Goal: Complete application form

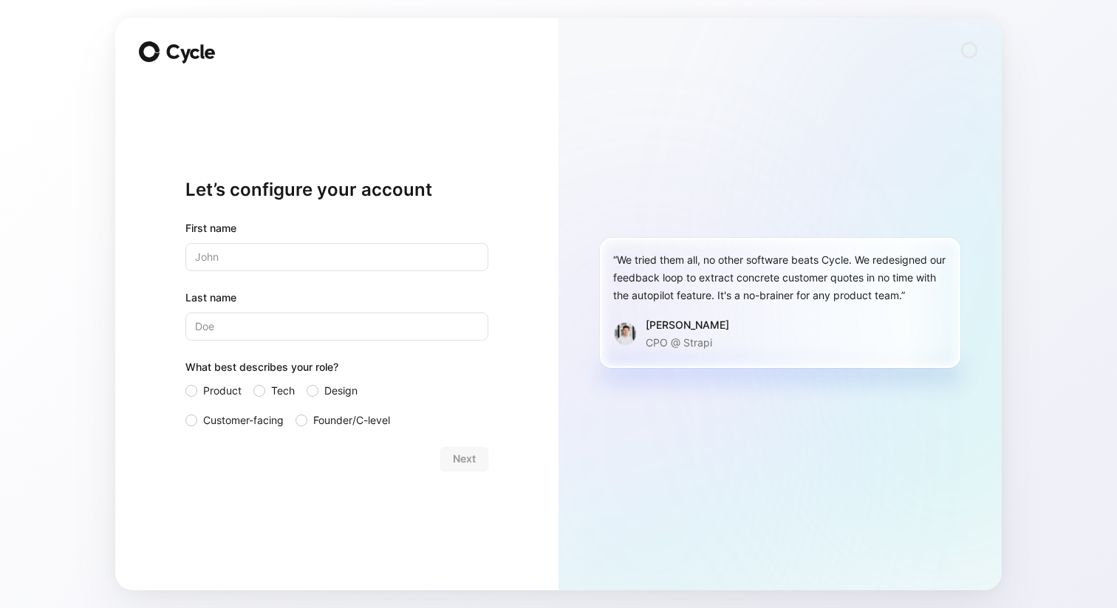
click at [332, 257] on input "text" at bounding box center [336, 257] width 303 height 28
type input "[PERSON_NAME]"
click at [226, 390] on span "Product" at bounding box center [222, 391] width 38 height 18
click at [185, 382] on input "Product" at bounding box center [185, 382] width 0 height 0
click at [469, 459] on div "Next" at bounding box center [336, 459] width 303 height 24
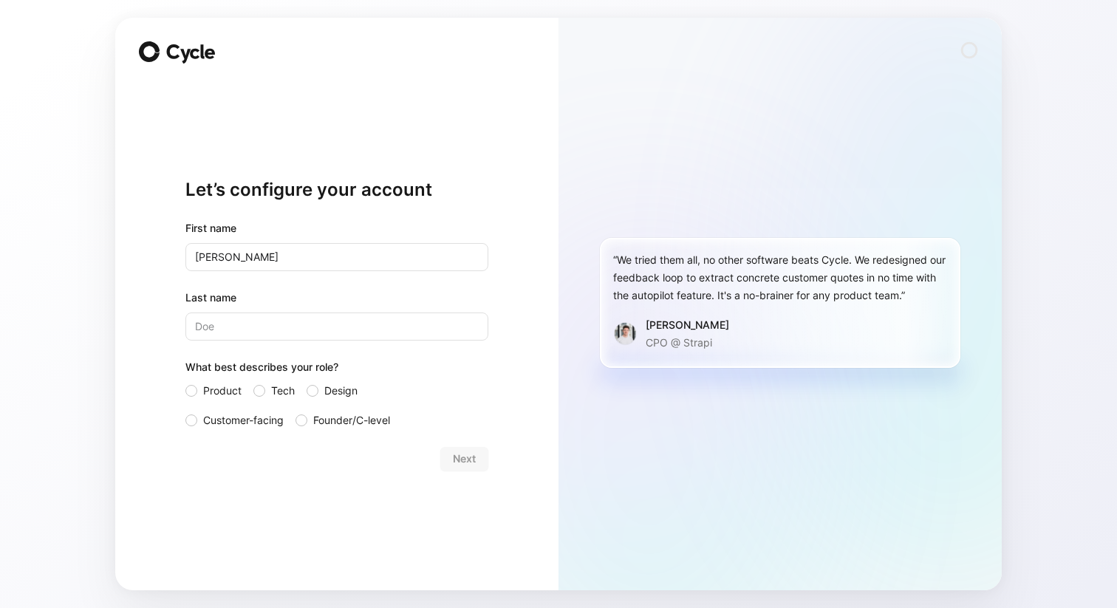
click at [359, 305] on label "Last name" at bounding box center [336, 298] width 303 height 18
click at [359, 313] on input "Last name" at bounding box center [336, 327] width 303 height 28
click at [359, 314] on input "Last name" at bounding box center [336, 327] width 303 height 28
type input "G"
click at [457, 455] on span "Next" at bounding box center [464, 459] width 23 height 18
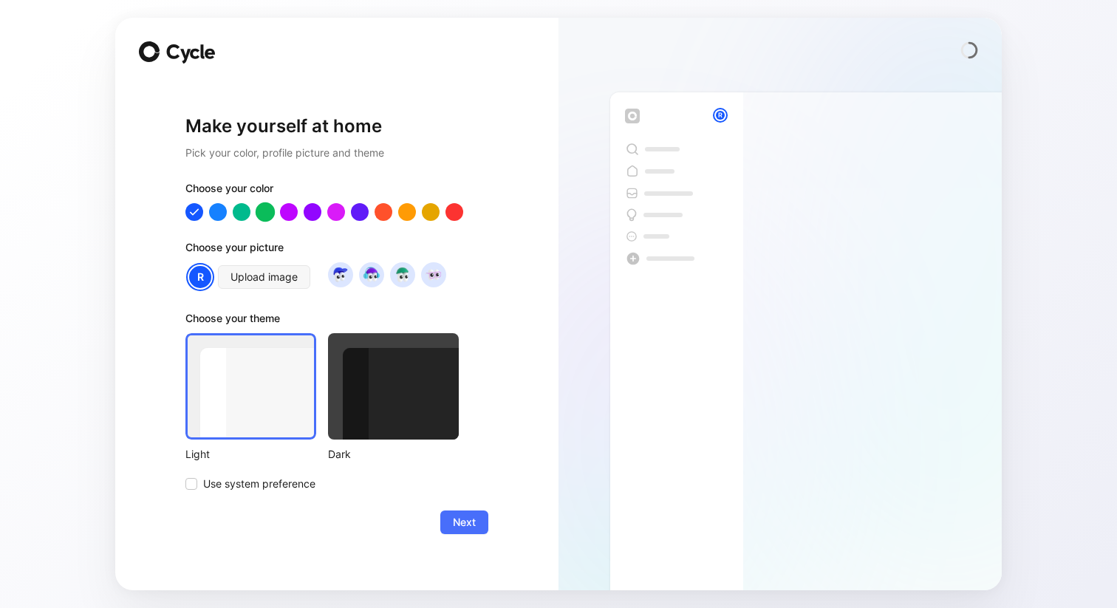
click at [264, 206] on div at bounding box center [265, 211] width 19 height 19
click at [287, 216] on div at bounding box center [288, 211] width 19 height 19
click at [202, 216] on div at bounding box center [336, 212] width 303 height 18
click at [188, 216] on div at bounding box center [194, 211] width 19 height 19
click at [276, 485] on span "Use system preference" at bounding box center [259, 484] width 112 height 18
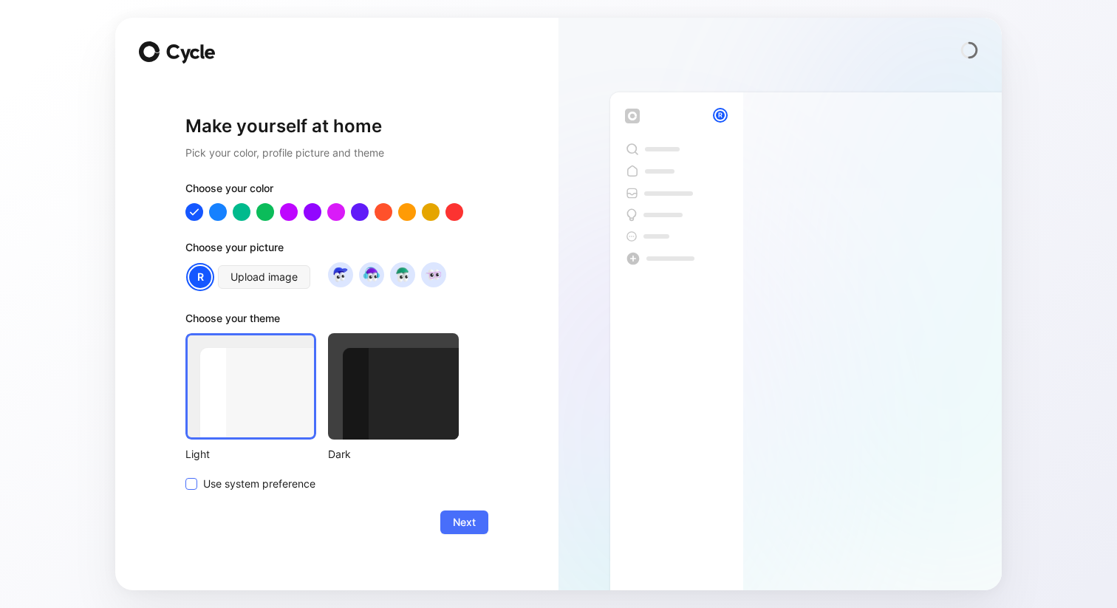
click at [185, 475] on input "Use system preference" at bounding box center [185, 475] width 0 height 0
click at [337, 270] on img at bounding box center [340, 275] width 20 height 20
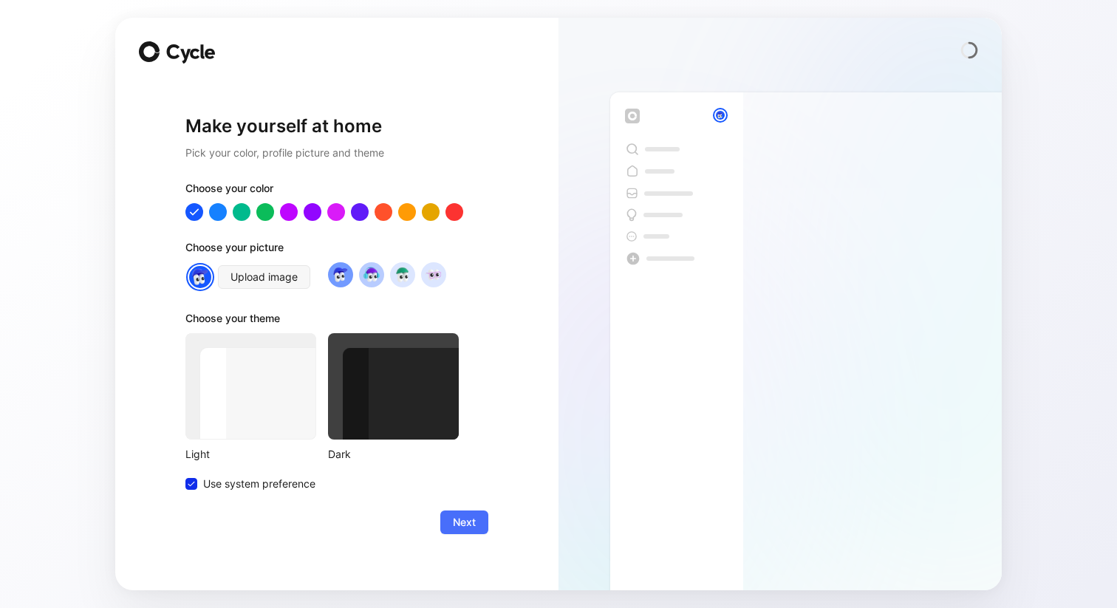
click at [364, 279] on img at bounding box center [371, 275] width 20 height 20
click at [384, 279] on div at bounding box center [387, 274] width 118 height 25
click at [437, 212] on div at bounding box center [430, 211] width 19 height 19
click at [431, 239] on div "Choose your picture" at bounding box center [336, 251] width 303 height 24
click at [204, 214] on div at bounding box center [336, 212] width 303 height 18
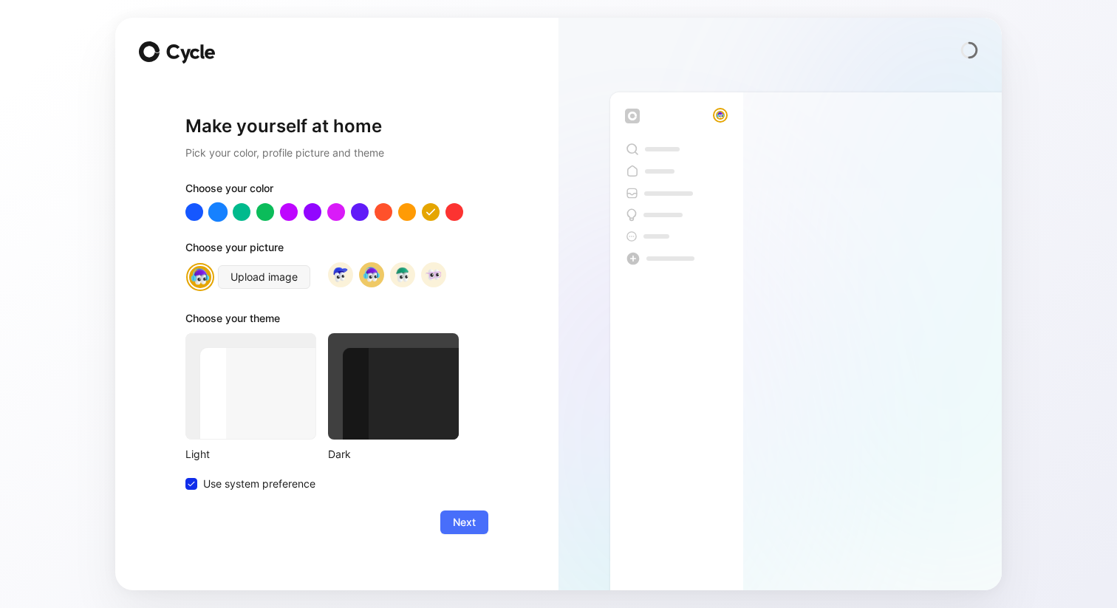
click at [210, 215] on div at bounding box center [217, 211] width 19 height 19
click at [162, 262] on div "Make yourself at home Pick your color, profile picture and theme Choose your co…" at bounding box center [336, 304] width 443 height 573
click at [454, 528] on span "Next" at bounding box center [464, 523] width 23 height 18
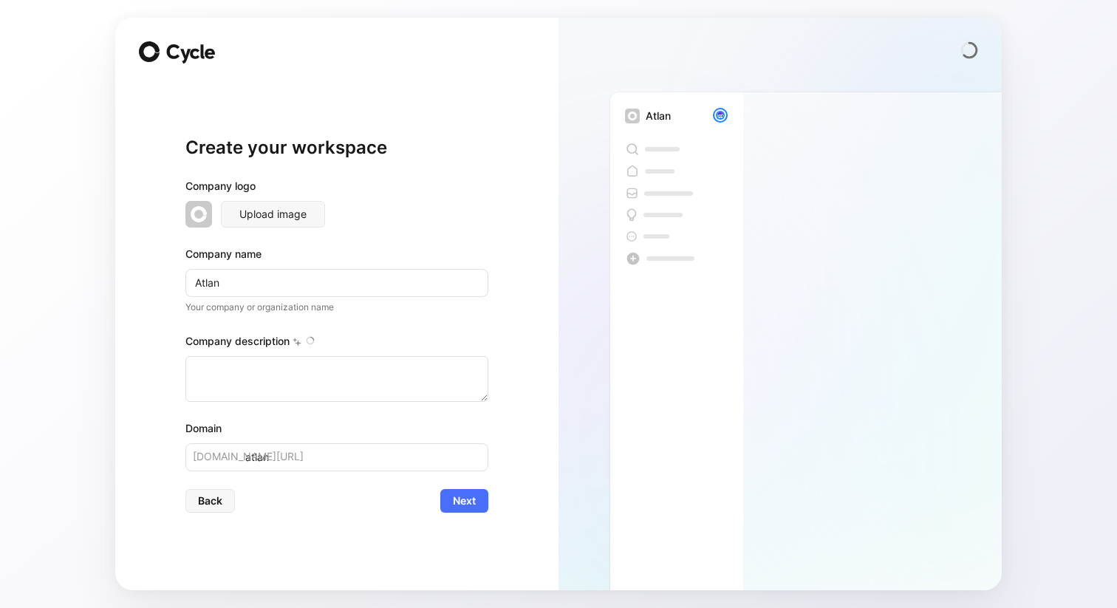
type textarea "Atlan is an enterprise software company that specializes in an active metadata …"
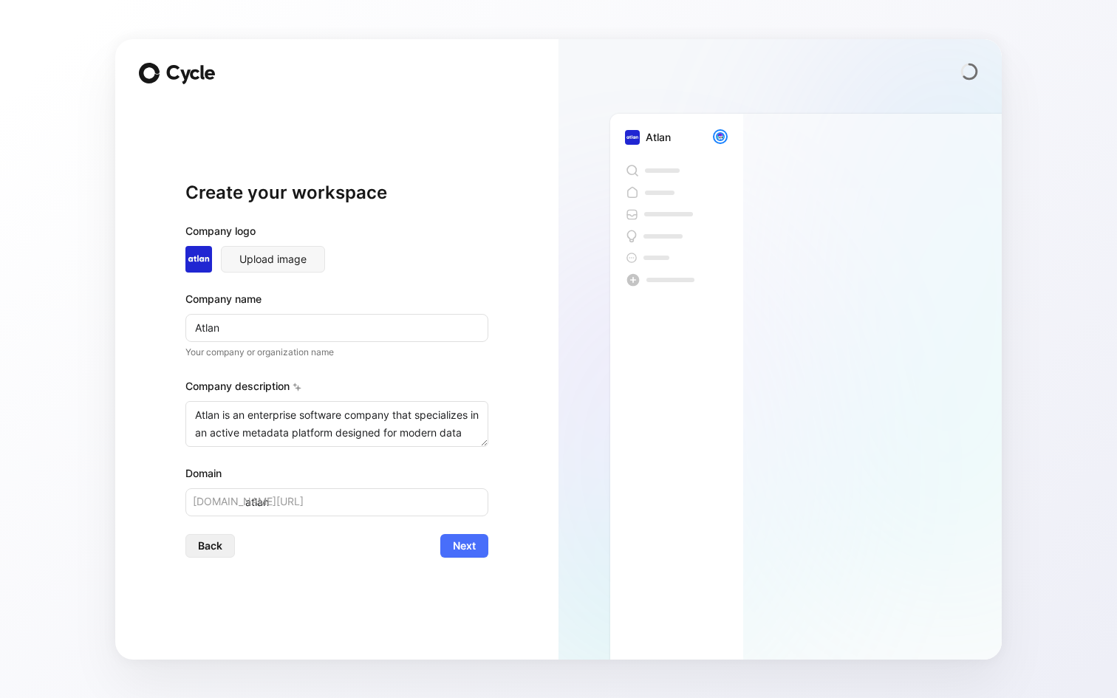
click at [224, 552] on button "Back" at bounding box center [210, 546] width 50 height 24
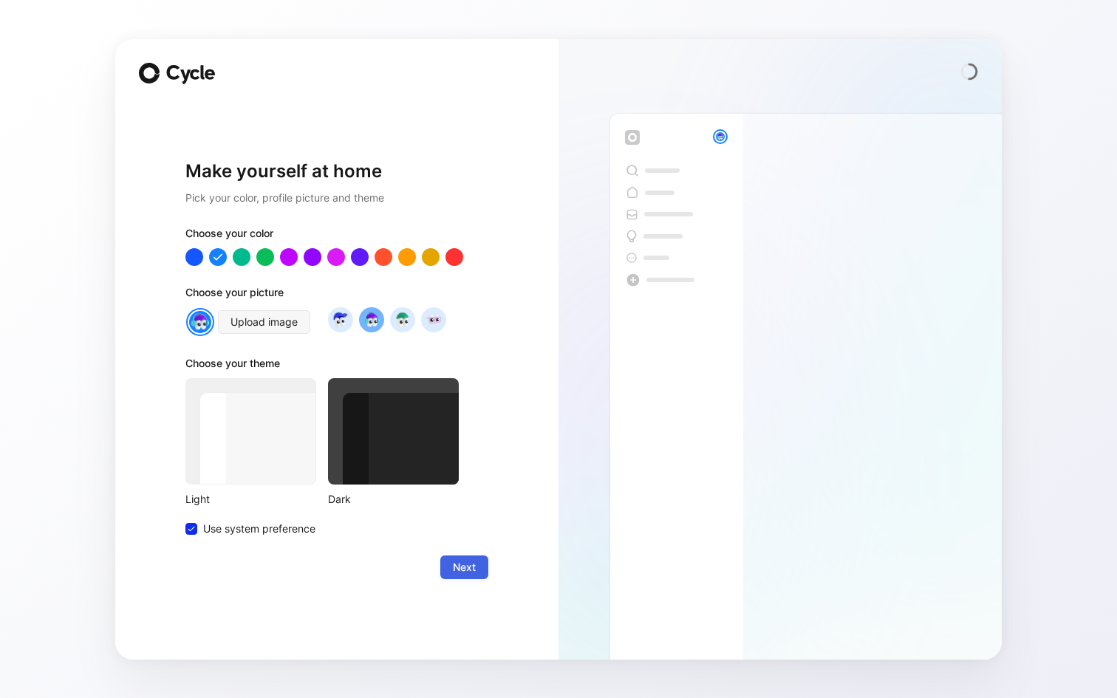
click at [463, 566] on span "Next" at bounding box center [464, 568] width 23 height 18
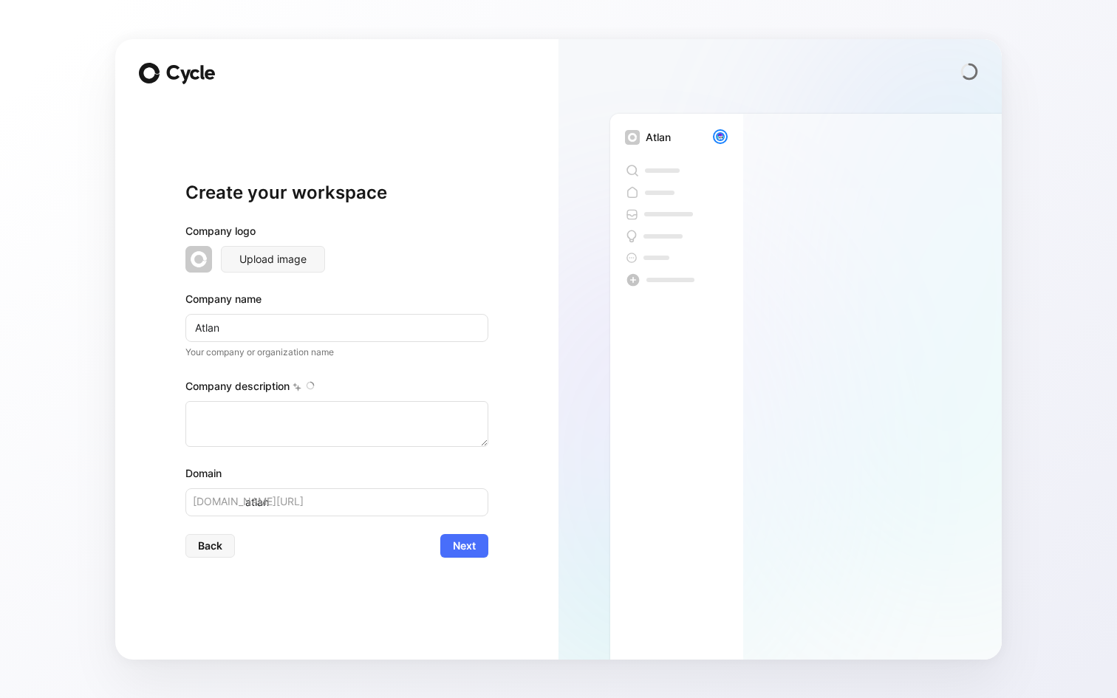
type textarea "Atlan is an enterprise software company that specializes in an active metadata …"
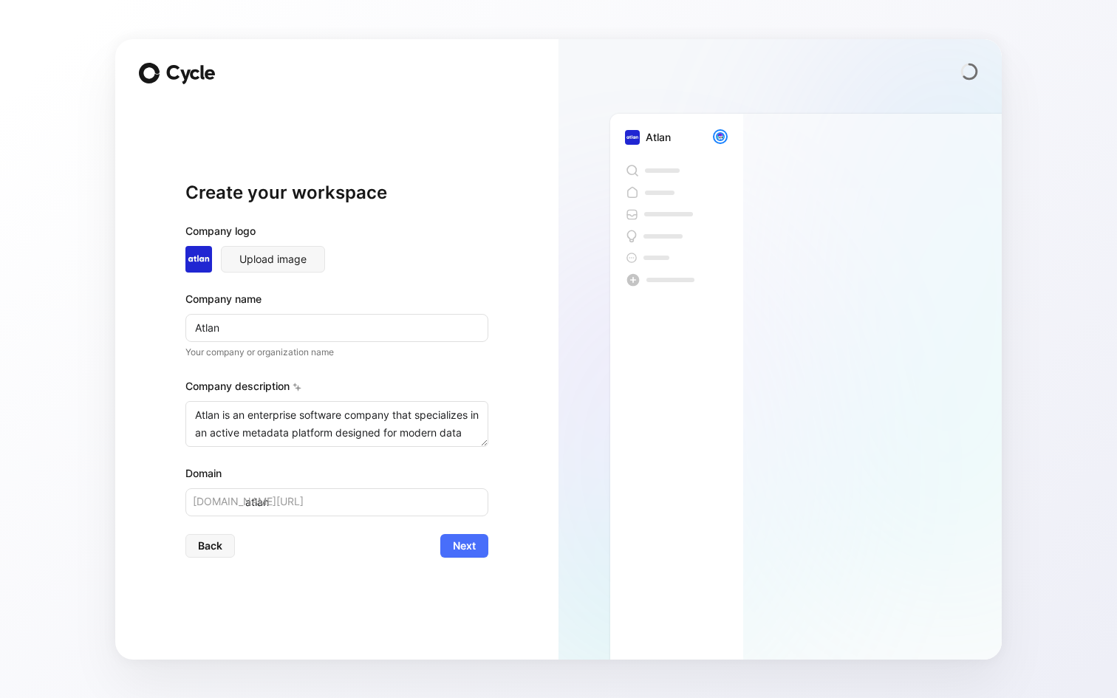
scroll to position [246, 0]
click at [298, 384] on icon at bounding box center [297, 387] width 9 height 9
click at [312, 384] on div "Company description This helps with AI calibration" at bounding box center [336, 390] width 303 height 24
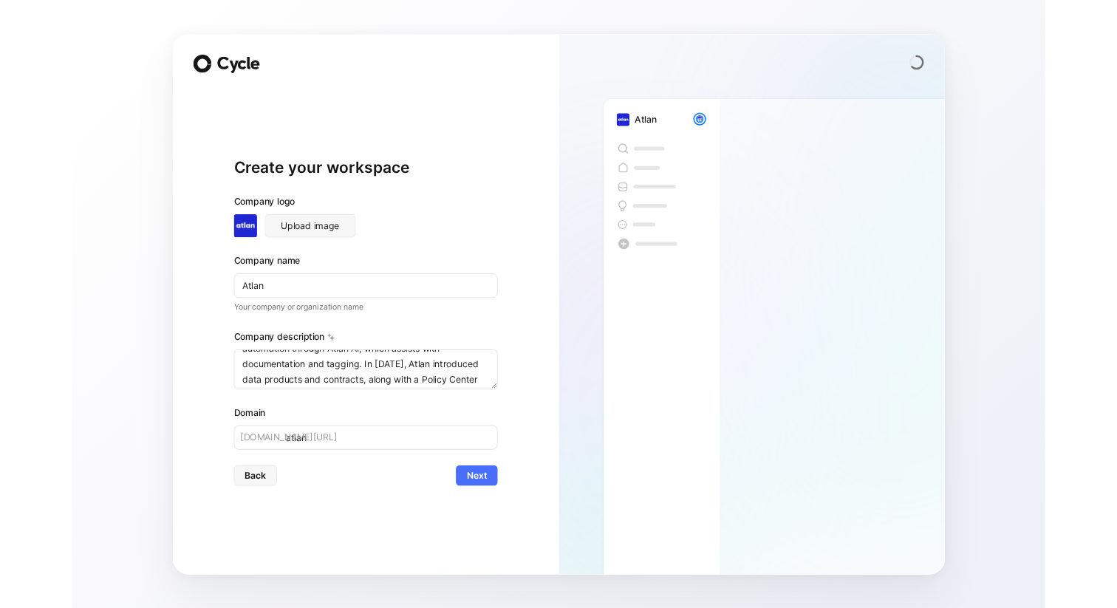
scroll to position [0, 0]
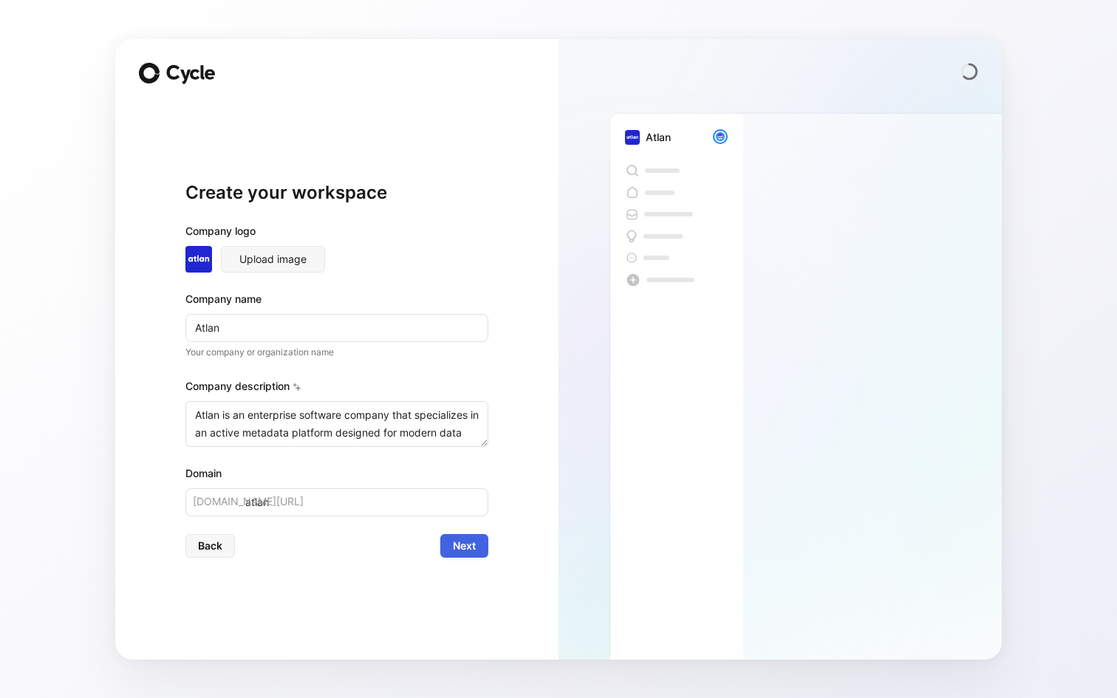
click at [455, 554] on span "Next" at bounding box center [464, 546] width 23 height 18
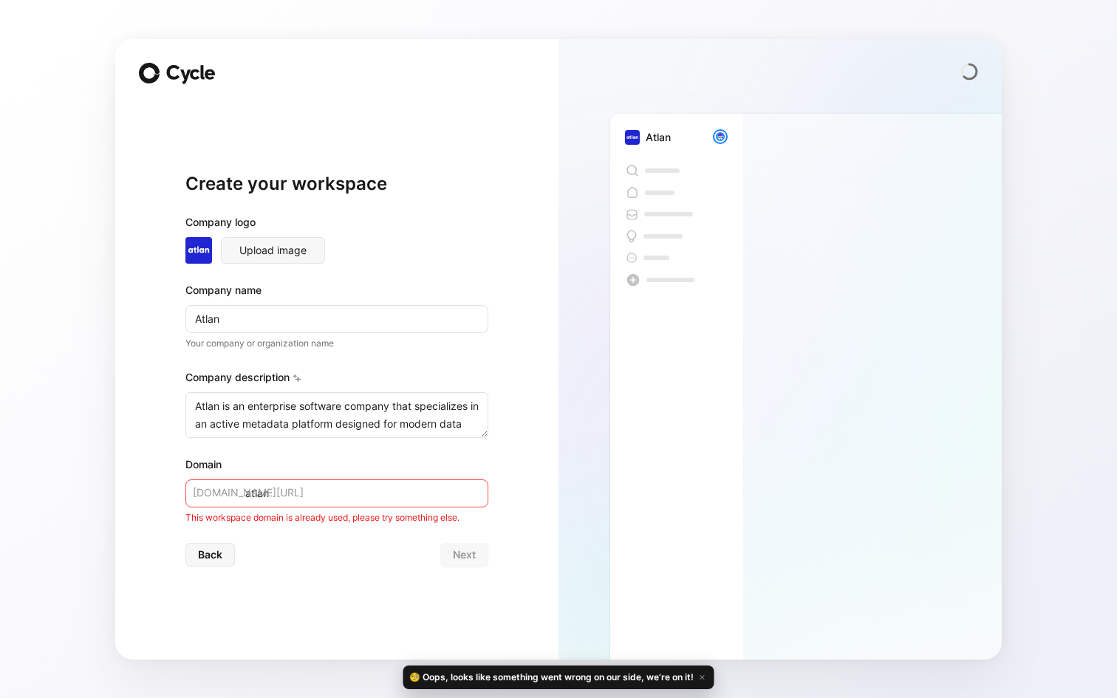
click at [429, 512] on div "This workspace domain is already used, please try something else." at bounding box center [336, 518] width 303 height 15
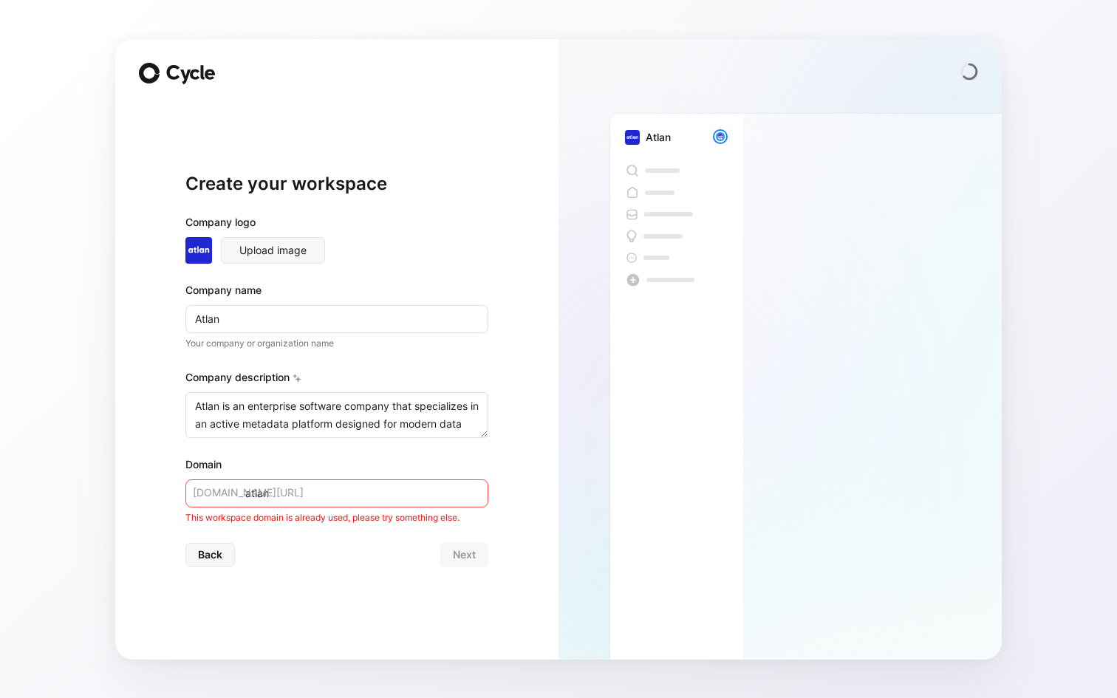
click at [418, 506] on input "atlan" at bounding box center [336, 494] width 303 height 28
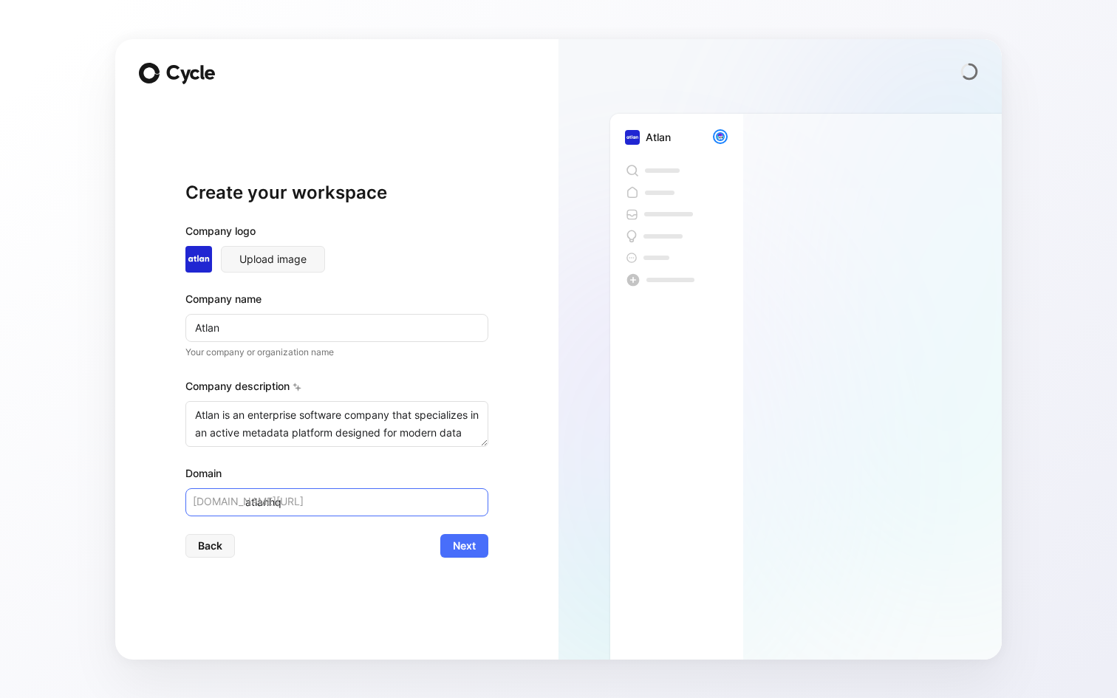
type input "atlanhq"
click at [465, 567] on div "Create your workspace Company logo Upload image Company name Atlan Your company…" at bounding box center [336, 370] width 303 height 534
click at [465, 554] on span "Next" at bounding box center [464, 546] width 23 height 18
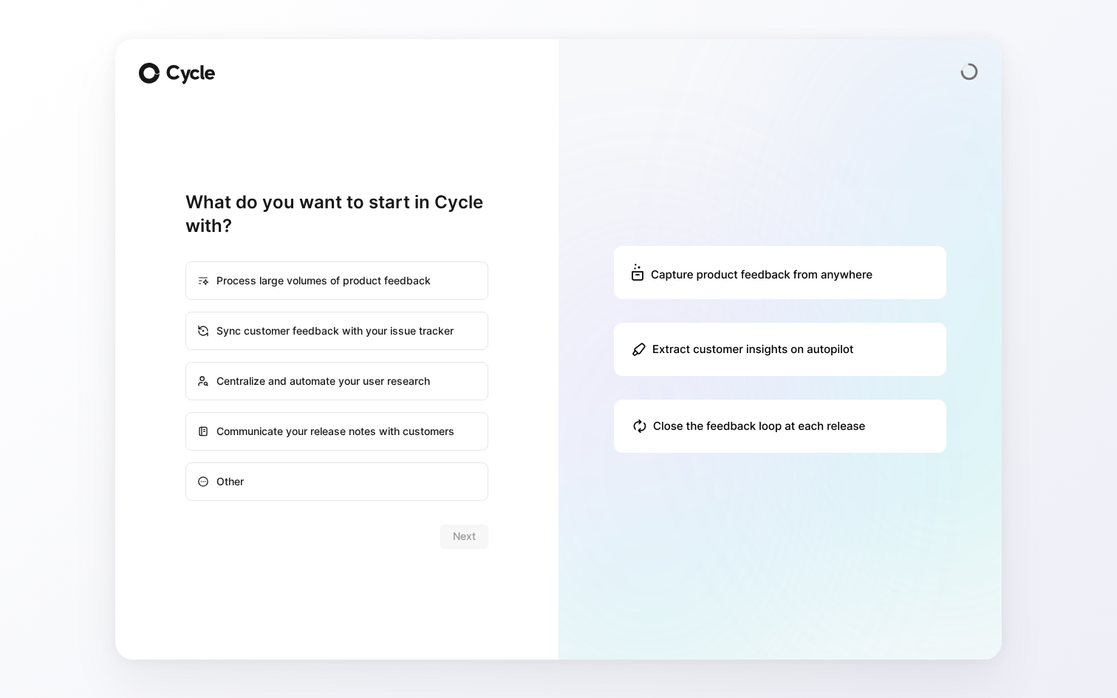
click at [423, 263] on div "Process large volumes of product feedback" at bounding box center [337, 280] width 300 height 35
click at [187, 263] on input "Process large volumes of product feedback" at bounding box center [186, 262] width 1 height 1
radio input "true"
click at [420, 308] on div "Process large volumes of product feedback Sync customer feedback with your issu…" at bounding box center [336, 381] width 303 height 239
click at [420, 328] on div "Sync customer feedback with your issue tracker" at bounding box center [337, 330] width 300 height 35
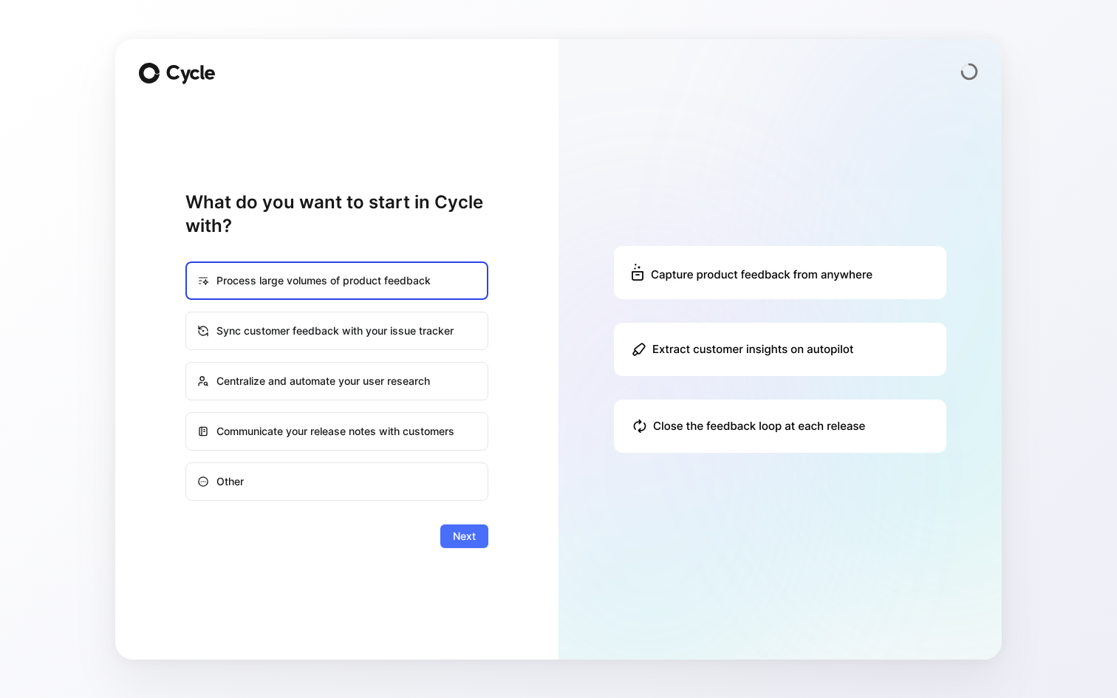
click at [187, 313] on input "Sync customer feedback with your issue tracker" at bounding box center [186, 313] width 1 height 1
radio input "true"
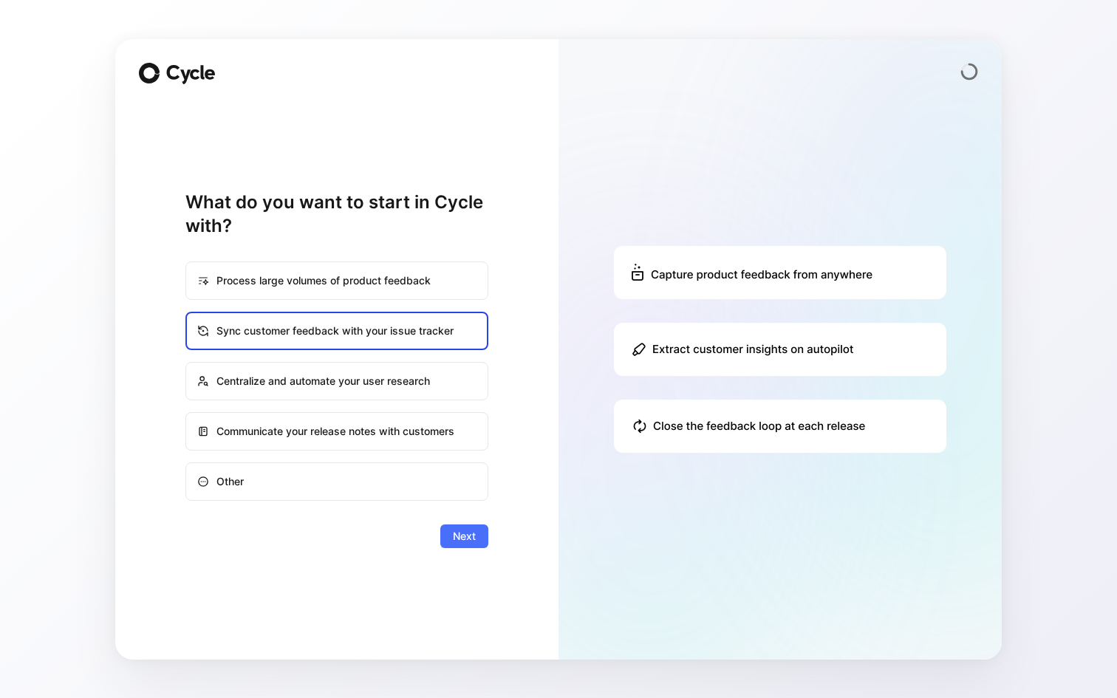
click at [432, 284] on div "Process large volumes of product feedback" at bounding box center [337, 280] width 300 height 35
click at [187, 263] on input "Process large volumes of product feedback" at bounding box center [186, 262] width 1 height 1
radio input "true"
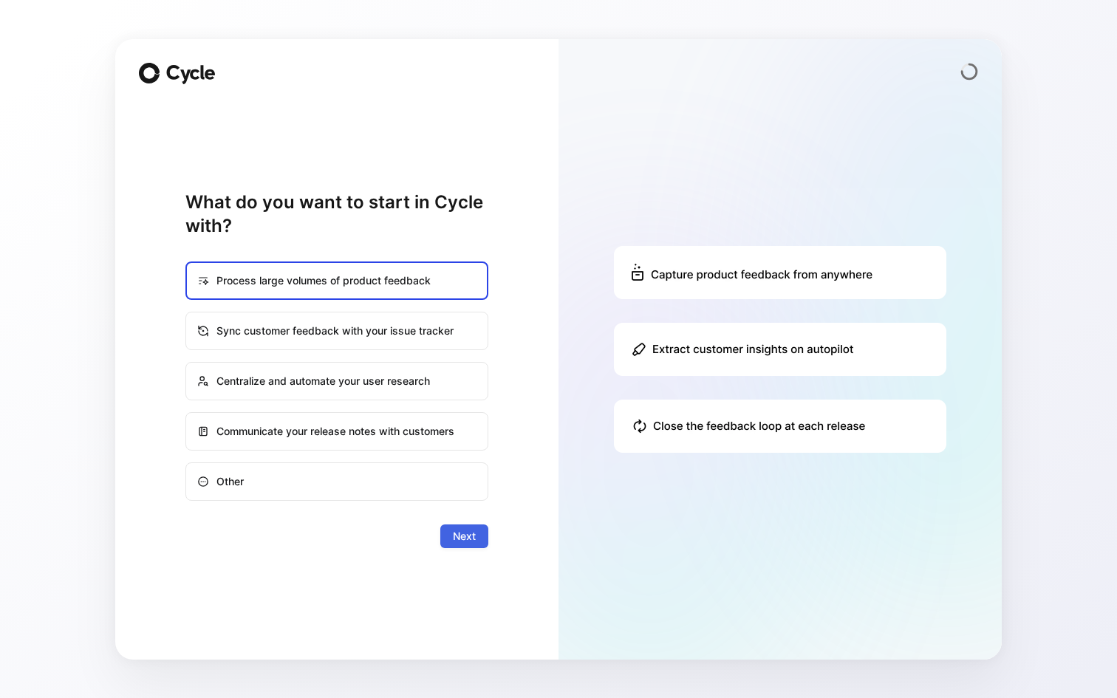
click at [466, 533] on span "Next" at bounding box center [464, 537] width 23 height 18
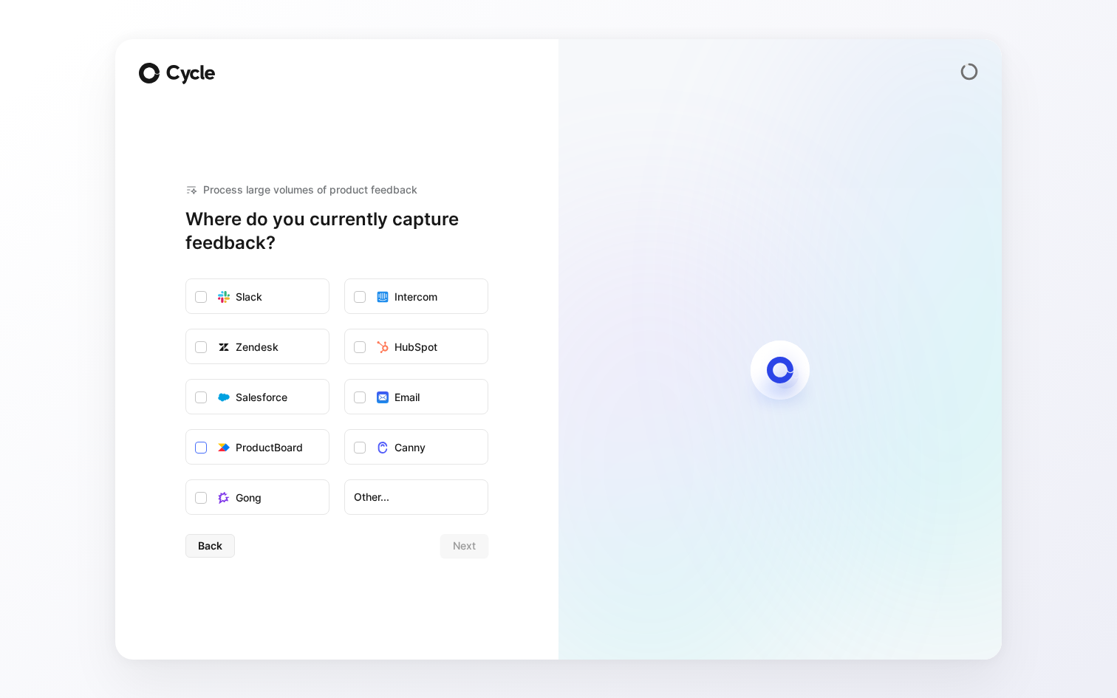
click at [292, 457] on label "ProductBoard" at bounding box center [257, 447] width 143 height 35
click at [186, 430] on input "ProductBoard" at bounding box center [186, 430] width 0 height 0
click at [460, 550] on span "Next" at bounding box center [464, 546] width 23 height 18
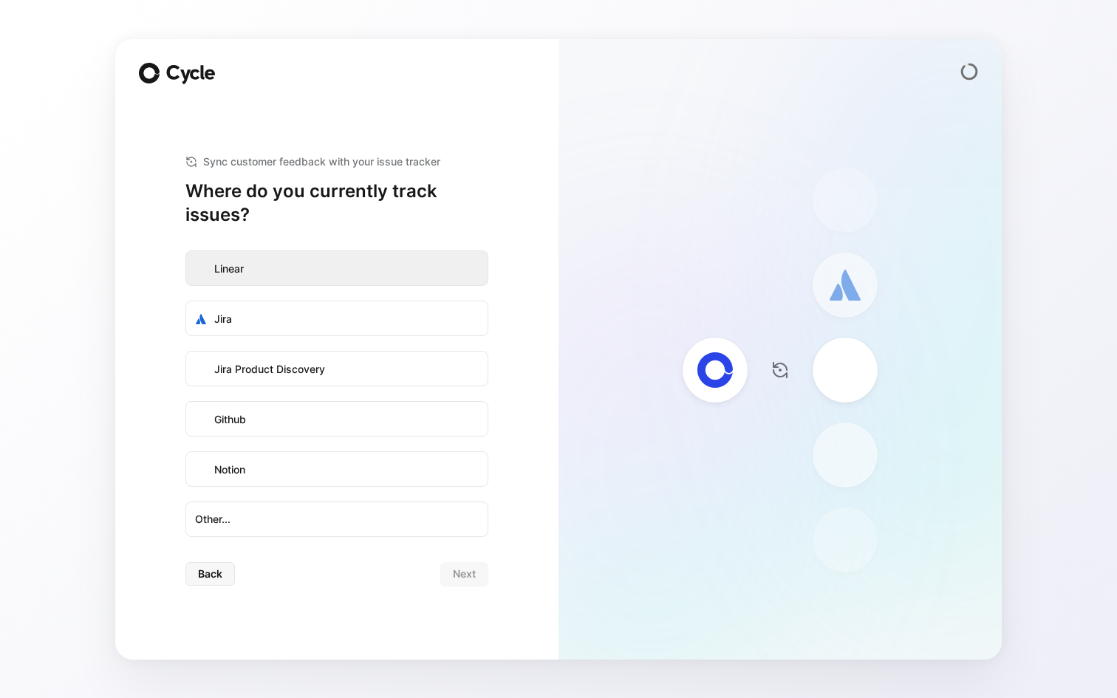
click at [389, 276] on label "Linear" at bounding box center [337, 268] width 302 height 35
click at [186, 251] on input "Linear" at bounding box center [186, 251] width 0 height 0
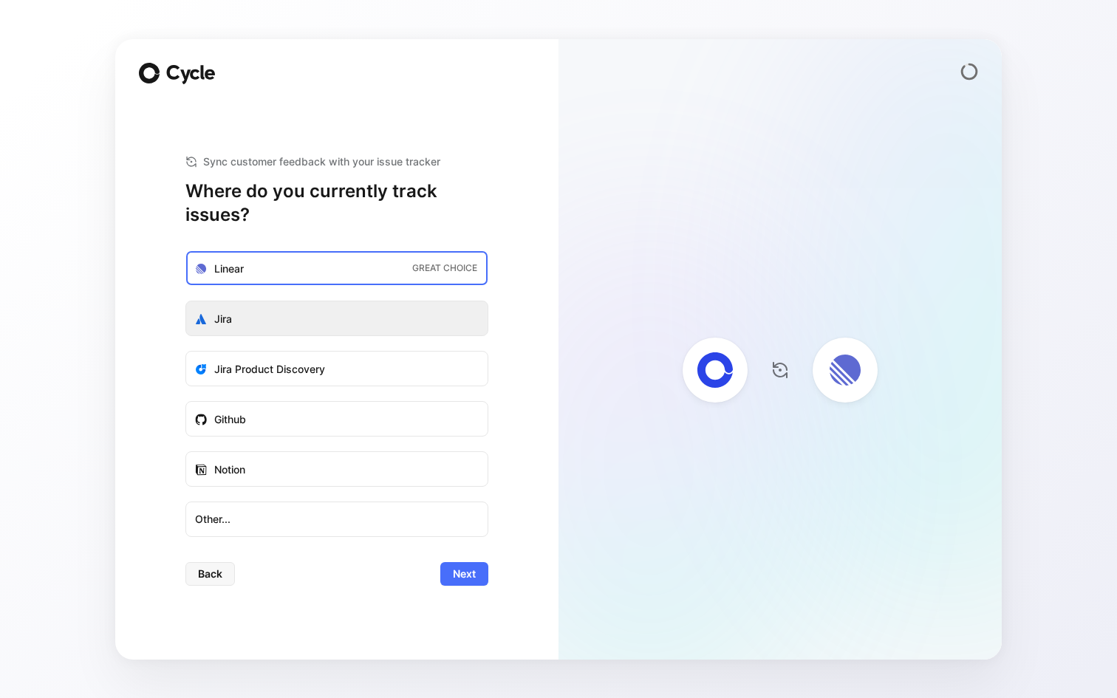
click at [434, 319] on label "Jira" at bounding box center [337, 319] width 302 height 35
click at [186, 302] on input "Jira" at bounding box center [186, 302] width 0 height 0
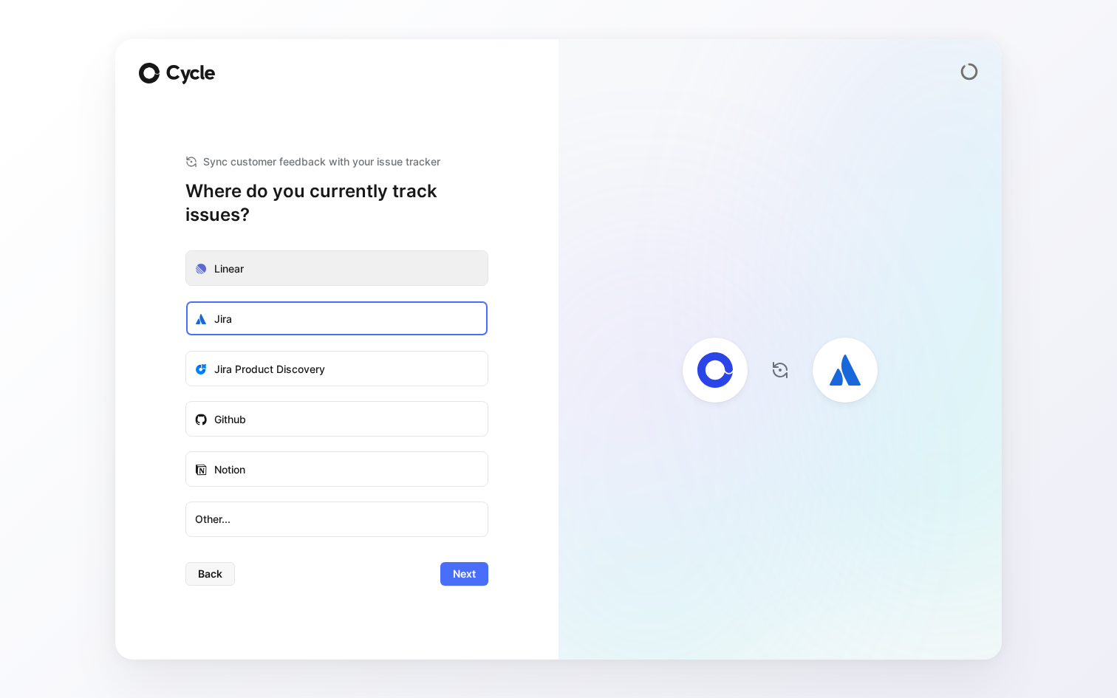
click at [437, 273] on label "Linear" at bounding box center [337, 268] width 302 height 35
click at [186, 251] on input "Linear" at bounding box center [186, 251] width 0 height 0
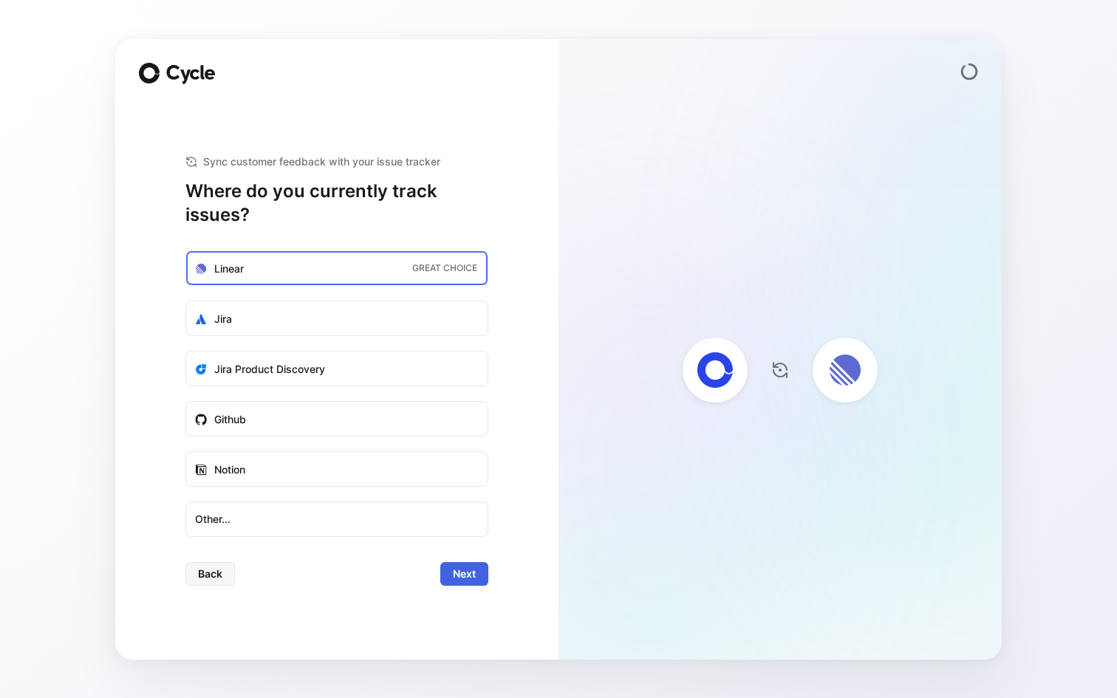
click at [462, 576] on span "Next" at bounding box center [464, 574] width 23 height 18
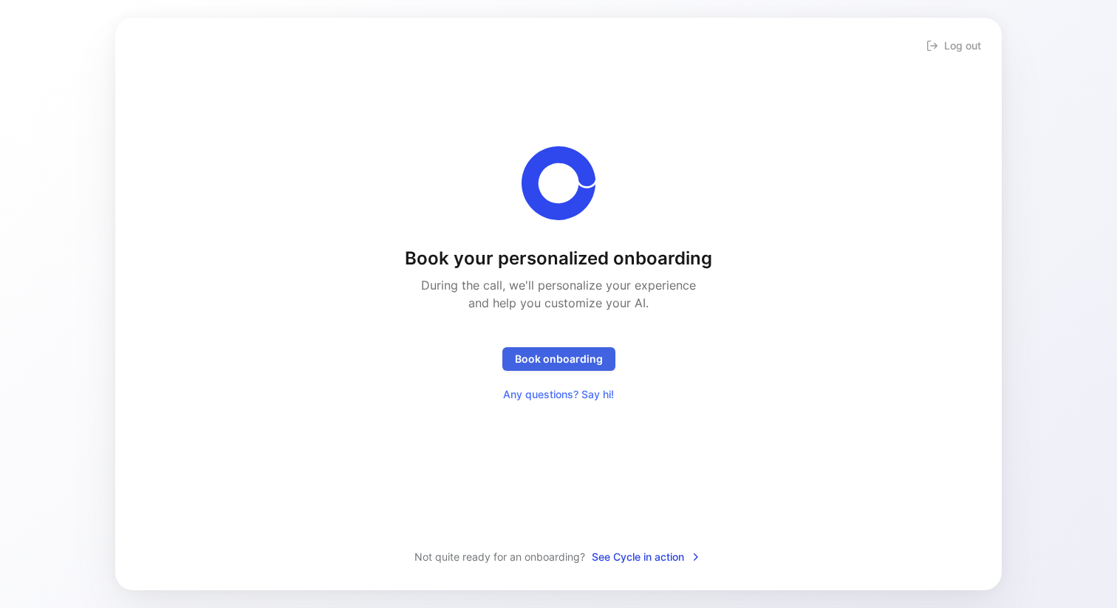
click at [551, 357] on span "Book onboarding" at bounding box center [559, 359] width 88 height 18
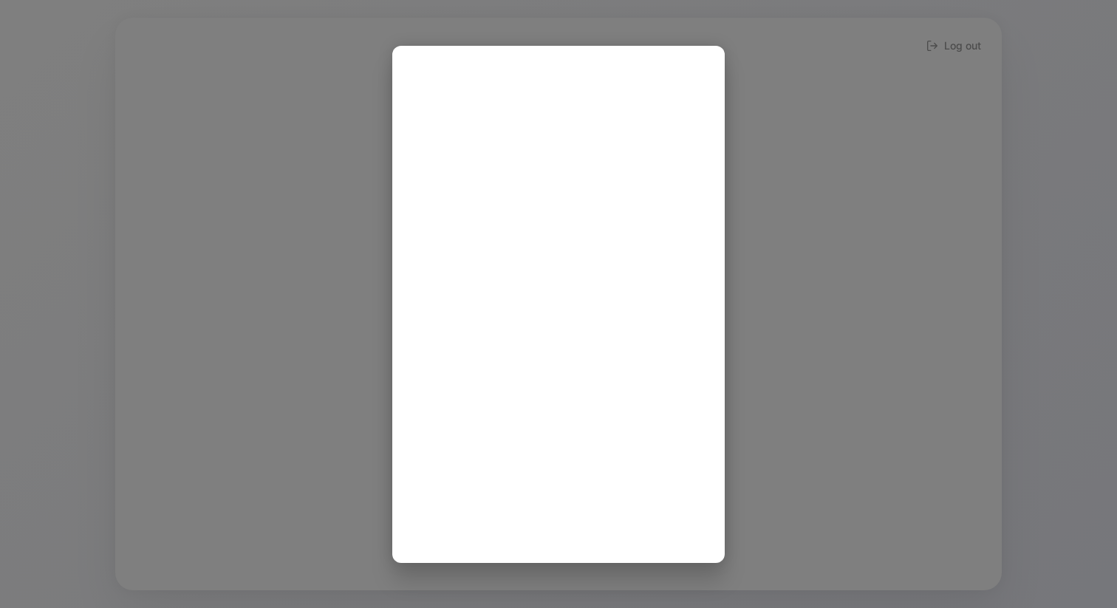
scroll to position [3, 0]
click at [744, 140] on div at bounding box center [558, 304] width 1117 height 608
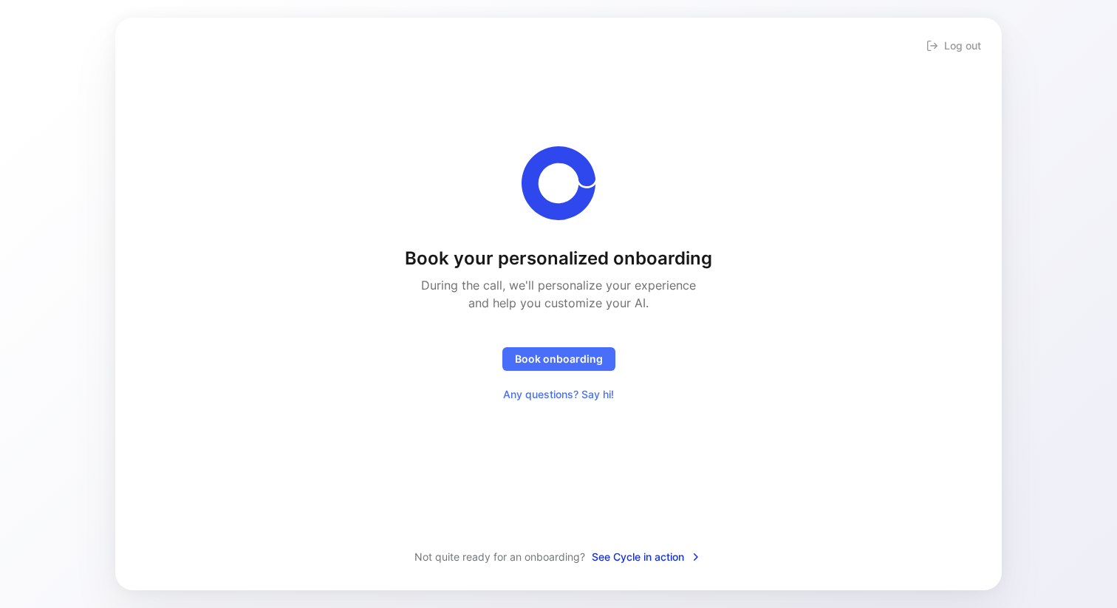
click at [631, 556] on span "See Cycle in action" at bounding box center [647, 557] width 110 height 18
click at [816, 252] on div "Book your personalized onboarding During the call, we'll personalize your exper…" at bounding box center [559, 276] width 840 height 260
click at [845, 511] on div "Join me to get immediate access" at bounding box center [884, 517] width 188 height 18
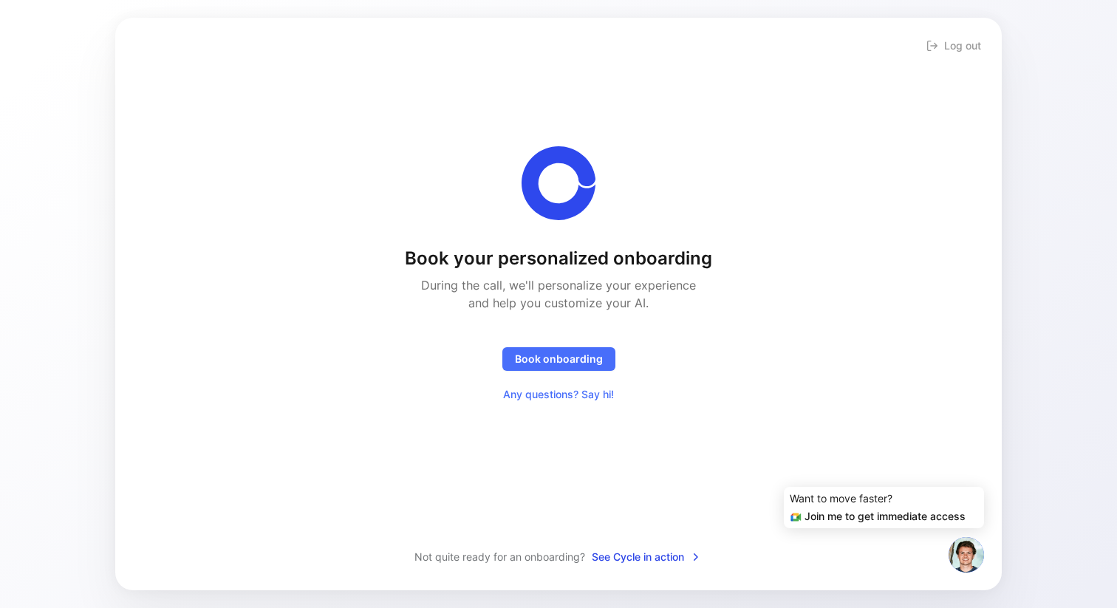
click at [876, 532] on div "Book your personalized onboarding During the call, we'll personalize your exper…" at bounding box center [559, 294] width 840 height 506
click at [971, 548] on img at bounding box center [966, 554] width 35 height 35
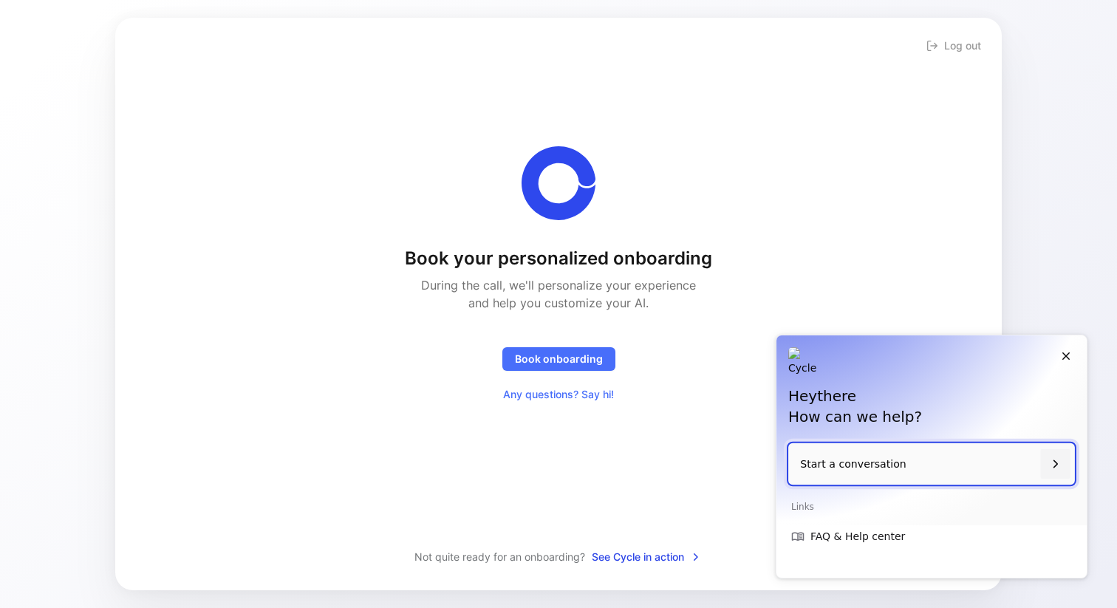
click at [916, 463] on p "Start a conversation" at bounding box center [917, 464] width 234 height 42
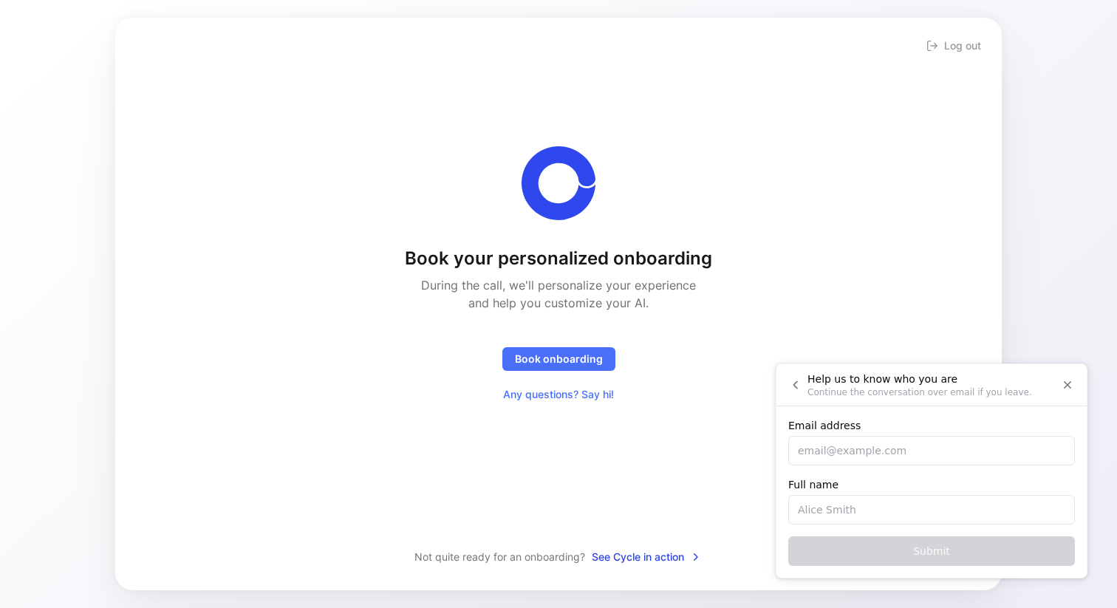
click at [916, 463] on input "Email address" at bounding box center [932, 451] width 287 height 30
type input "rohan@atlan.com"
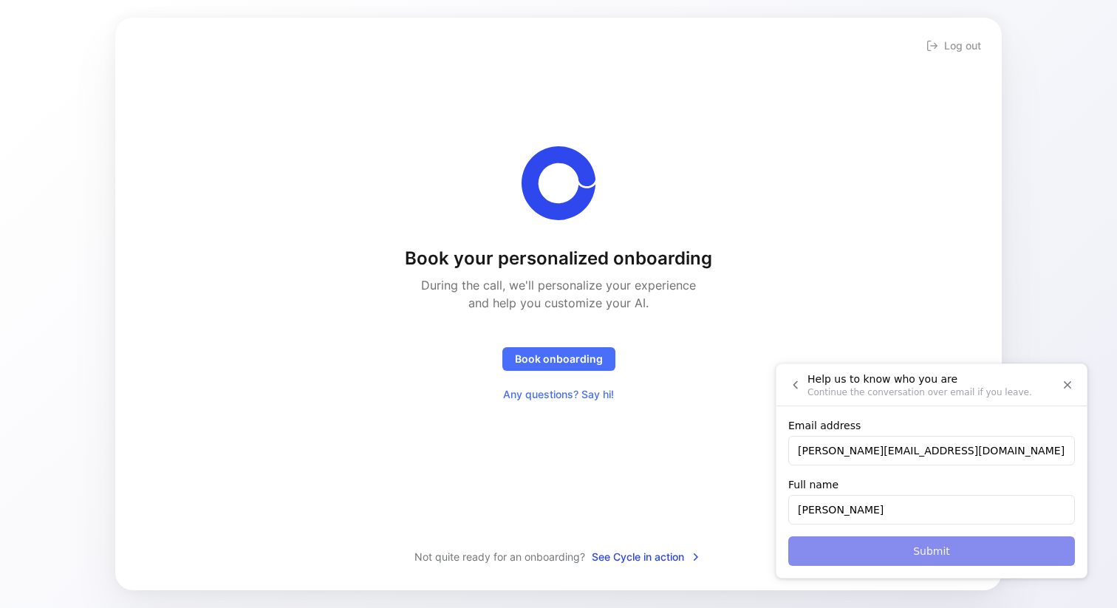
type input "Rohan Goel"
click at [933, 553] on span "Submit" at bounding box center [931, 551] width 37 height 18
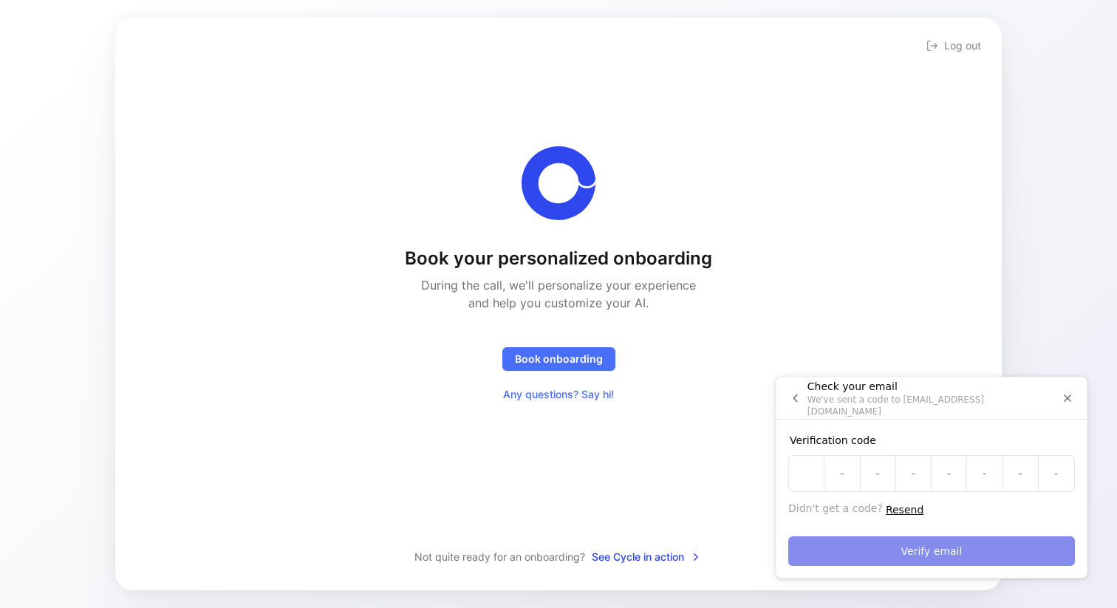
paste input "X"
type input "X"
type input "F"
type input "V"
type input "K"
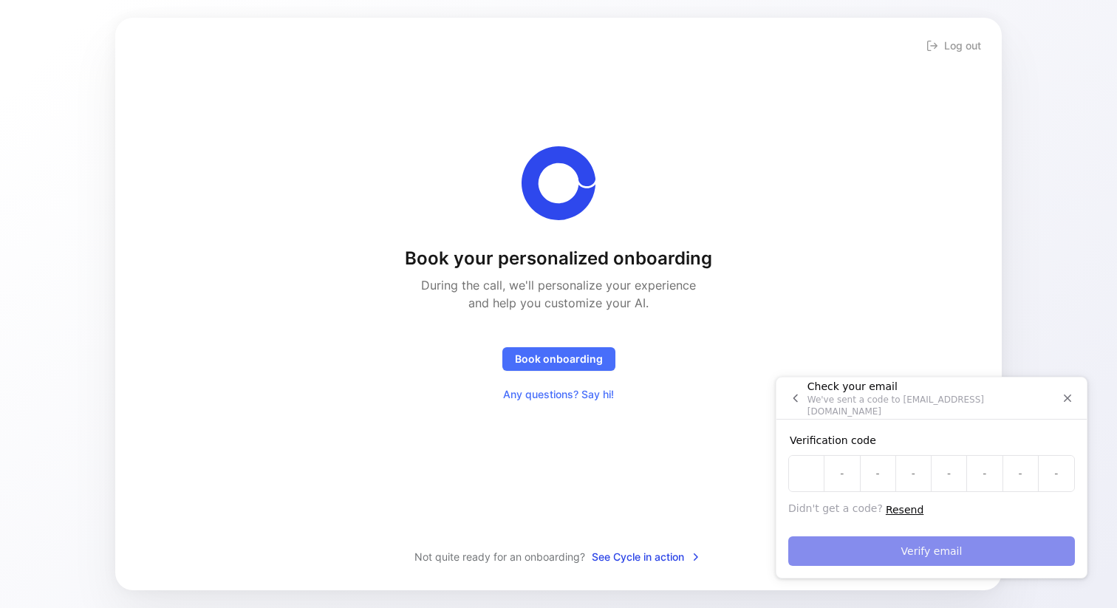
type input "R"
type input "3"
type input "C"
type input "T"
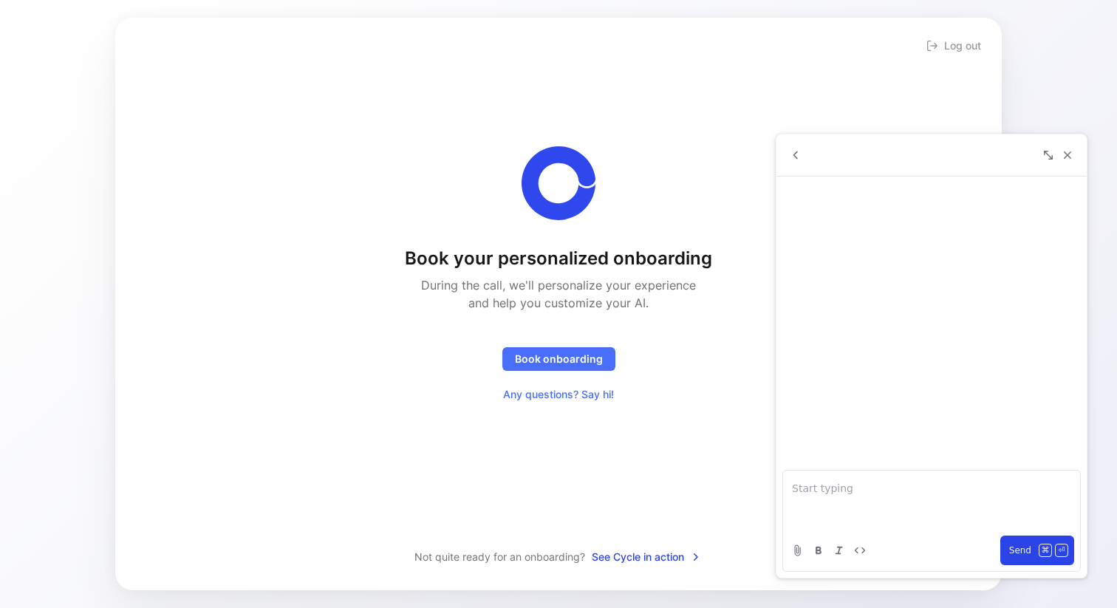
click at [837, 500] on div at bounding box center [931, 500] width 297 height 59
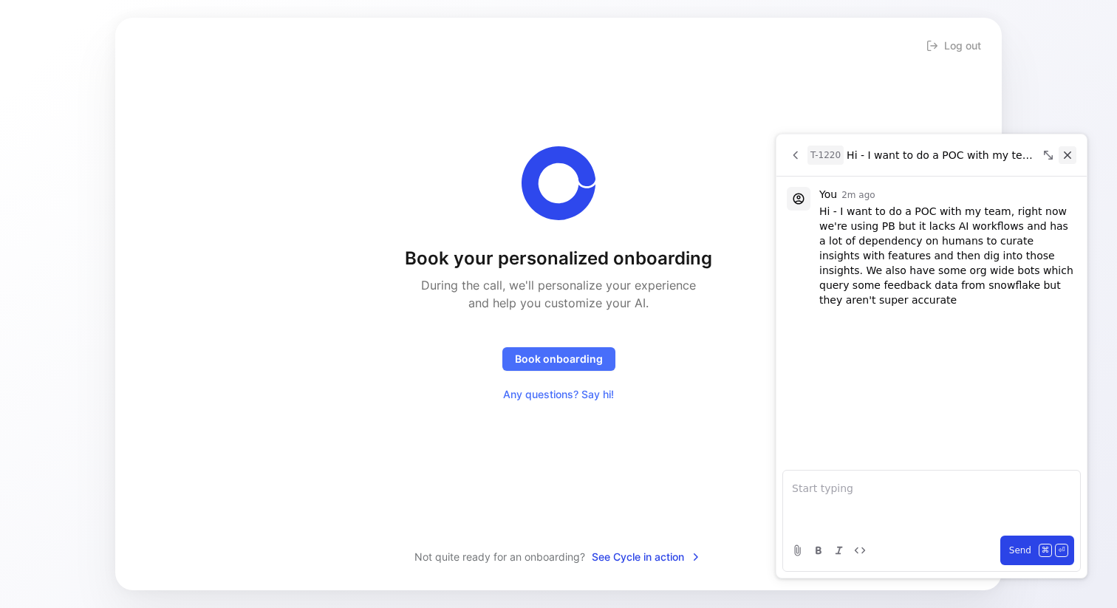
click at [1071, 155] on icon "Close" at bounding box center [1067, 155] width 13 height 13
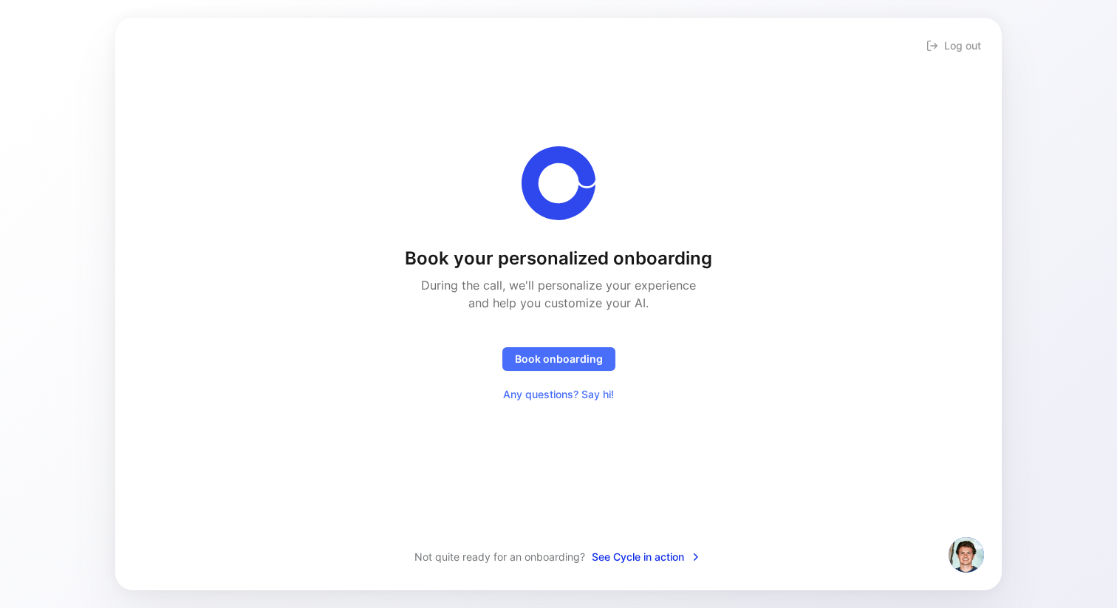
click at [649, 561] on span "See Cycle in action" at bounding box center [647, 557] width 110 height 18
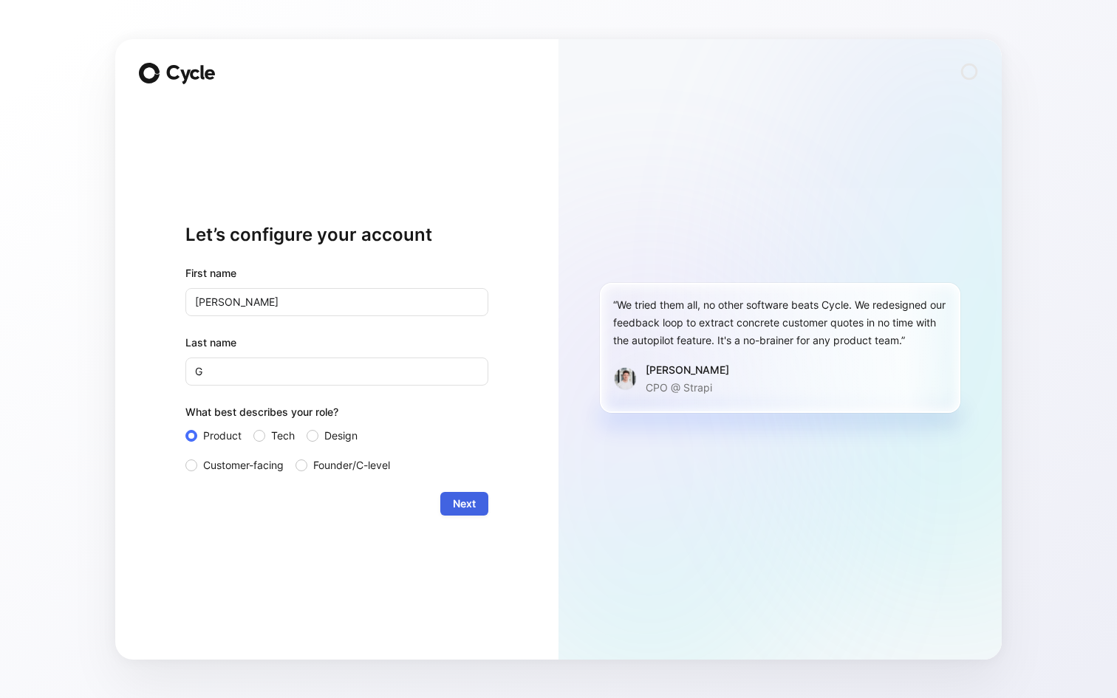
click at [454, 498] on span "Next" at bounding box center [464, 504] width 23 height 18
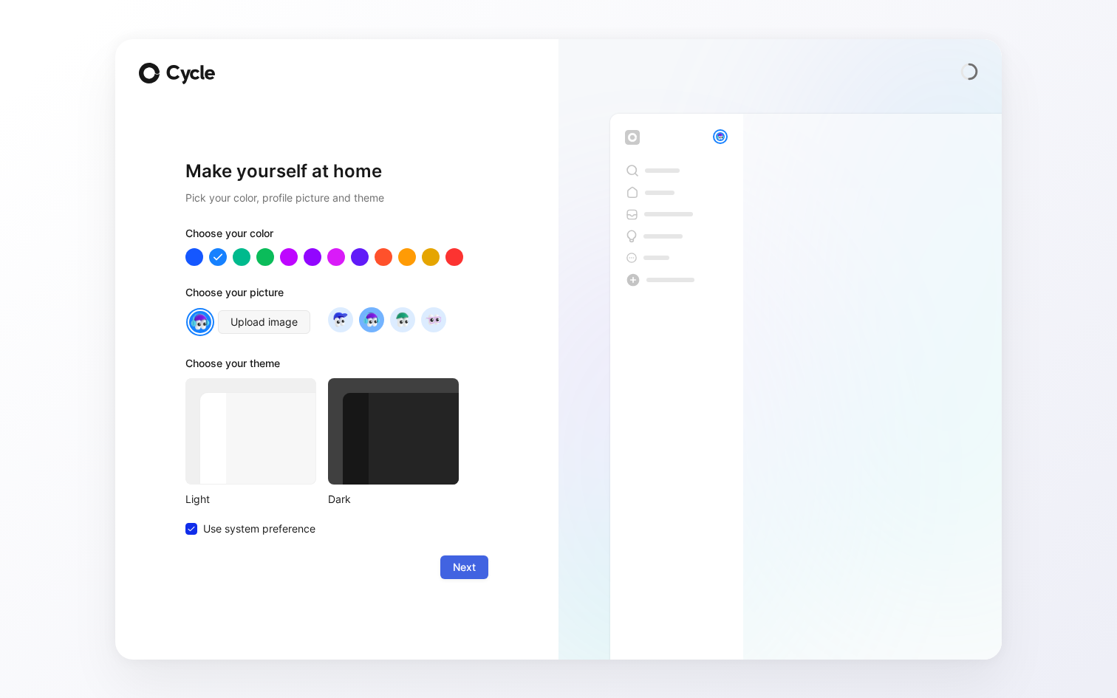
click at [451, 572] on button "Next" at bounding box center [464, 568] width 48 height 24
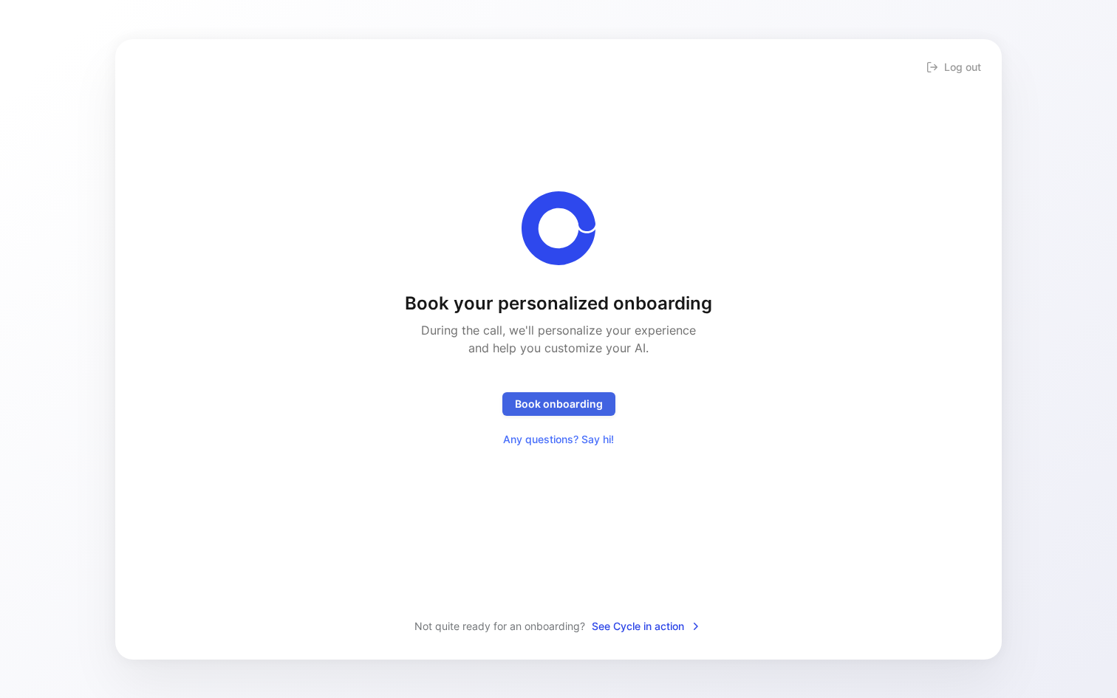
click at [549, 409] on span "Book onboarding" at bounding box center [559, 404] width 88 height 18
click at [783, 231] on div "Book your personalized onboarding During the call, we'll personalize your exper…" at bounding box center [559, 321] width 840 height 260
